Goal: Communication & Community: Ask a question

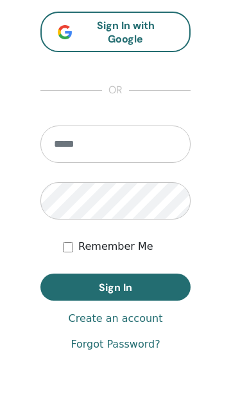
scroll to position [778, 0]
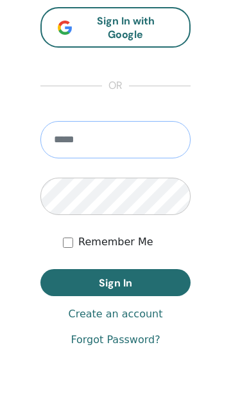
click at [104, 138] on input "email" at bounding box center [116, 139] width 150 height 37
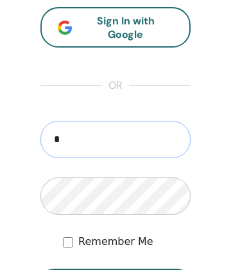
type input "**********"
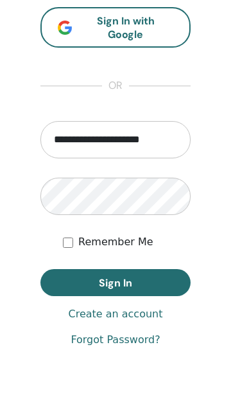
click at [116, 278] on span "Sign In" at bounding box center [115, 283] width 33 height 14
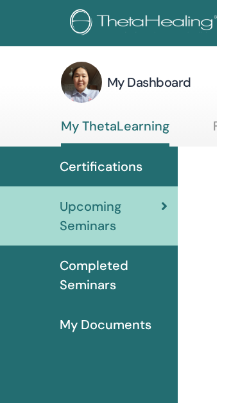
click at [107, 277] on span "Completed Seminars" at bounding box center [129, 275] width 108 height 39
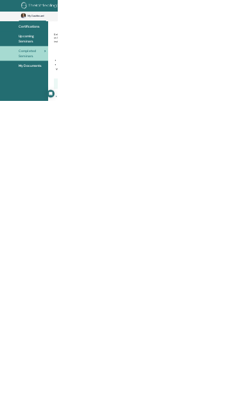
scroll to position [93, 5]
click at [210, 383] on icon "Open Intercom Messenger" at bounding box center [204, 374] width 14 height 15
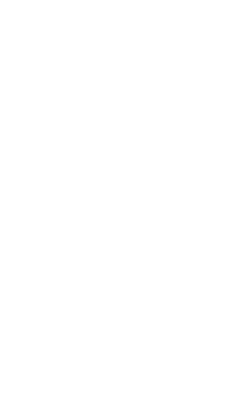
scroll to position [191, 5]
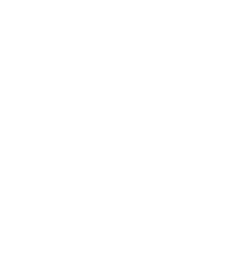
scroll to position [654, 5]
type textarea "**********"
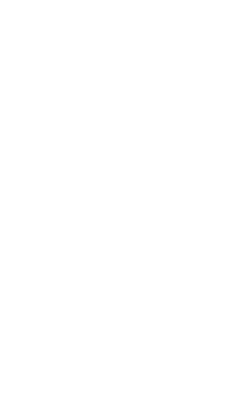
scroll to position [191, 5]
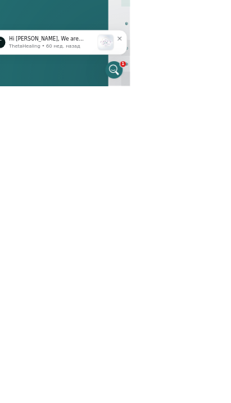
scroll to position [16, 0]
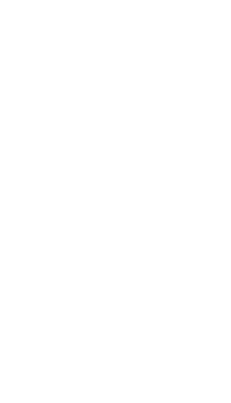
scroll to position [30, 0]
